Goal: Complete application form

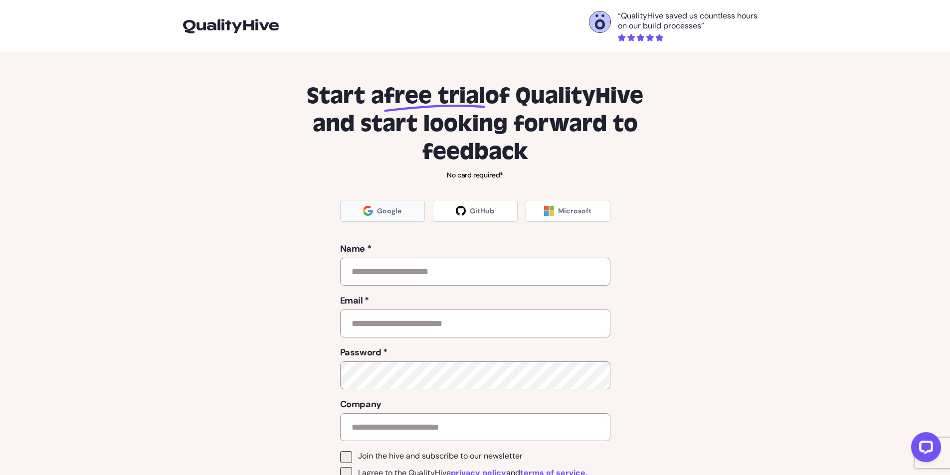
click at [391, 210] on span "Google" at bounding box center [389, 211] width 24 height 10
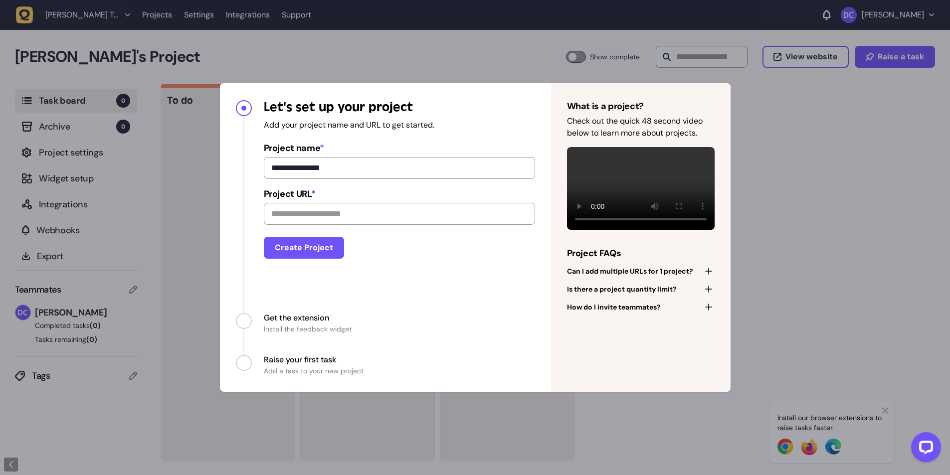
click at [159, 400] on div "**********" at bounding box center [475, 237] width 950 height 475
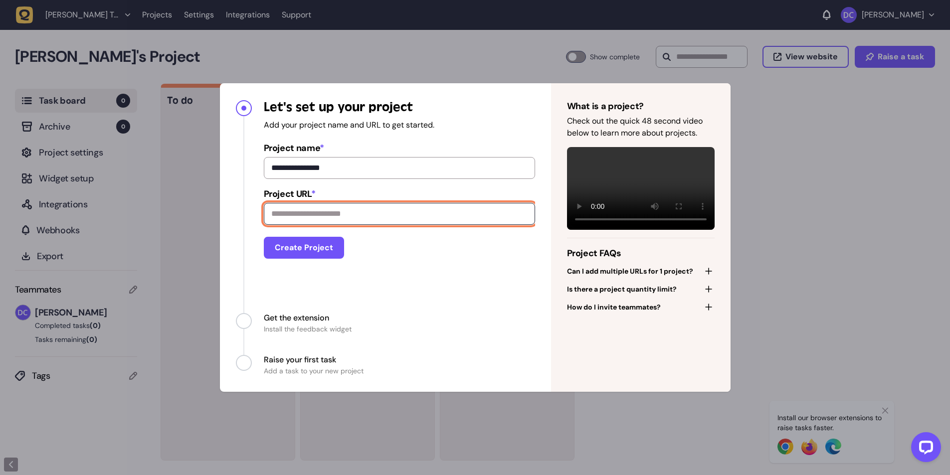
click at [292, 214] on input "Project URL *" at bounding box center [399, 214] width 271 height 22
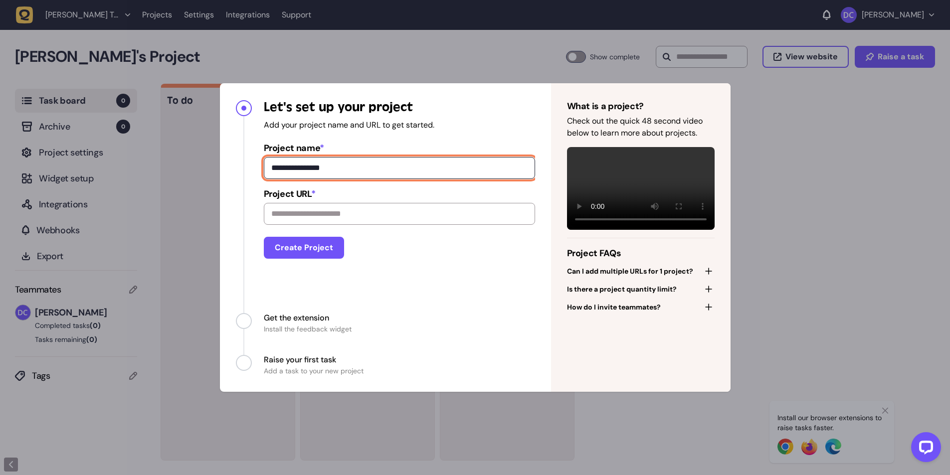
click at [285, 167] on input "**********" at bounding box center [399, 168] width 271 height 22
